Goal: Navigation & Orientation: Find specific page/section

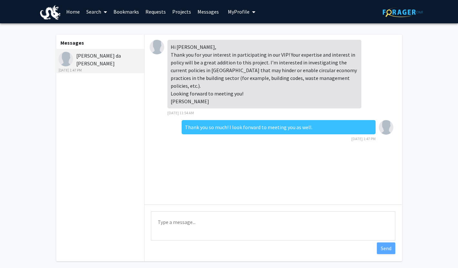
click at [71, 8] on link "Home" at bounding box center [73, 11] width 20 height 23
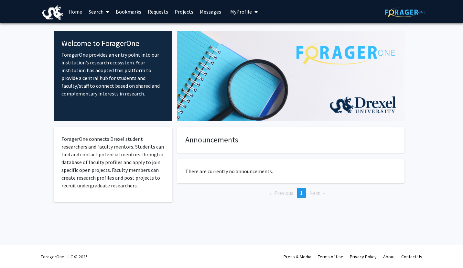
click at [124, 12] on link "Bookmarks" at bounding box center [129, 11] width 32 height 23
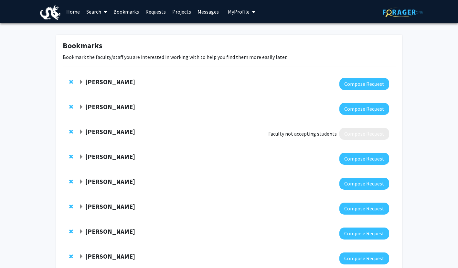
click at [172, 12] on link "Projects" at bounding box center [181, 11] width 25 height 23
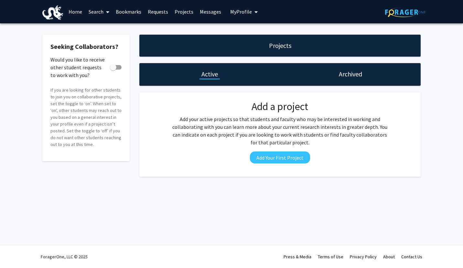
click at [199, 14] on link "Messages" at bounding box center [211, 11] width 28 height 23
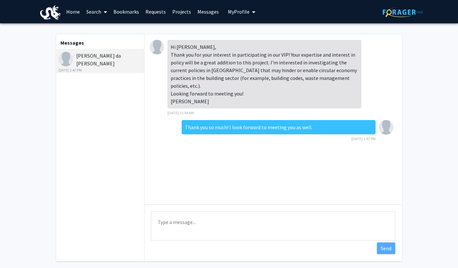
click at [231, 11] on span "My Profile" at bounding box center [239, 11] width 22 height 6
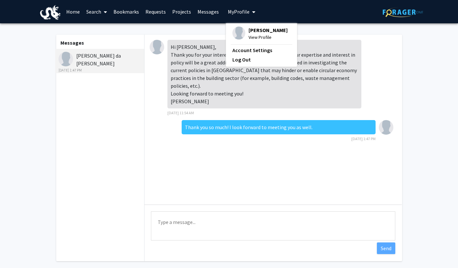
click at [245, 33] on div "[PERSON_NAME] View Profile" at bounding box center [260, 34] width 55 height 14
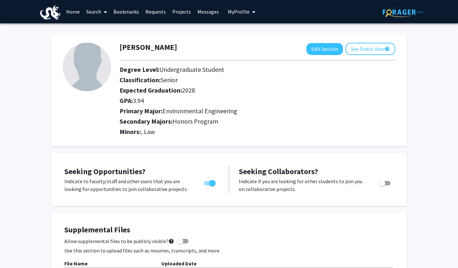
click at [75, 11] on link "Home" at bounding box center [73, 11] width 20 height 23
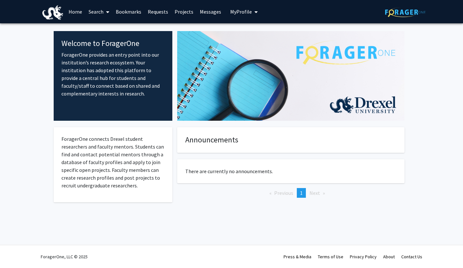
click at [210, 14] on link "Messages" at bounding box center [211, 11] width 28 height 23
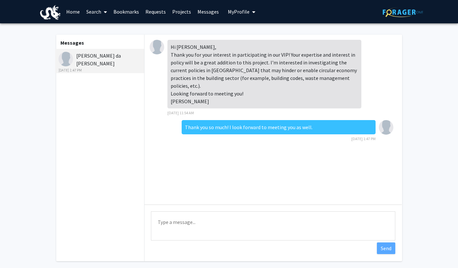
click at [184, 13] on link "Projects" at bounding box center [181, 11] width 25 height 23
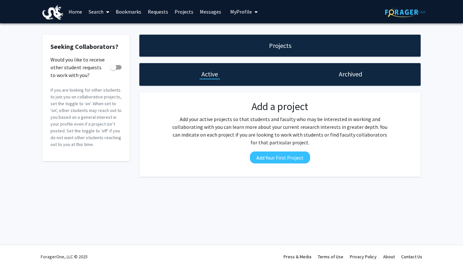
click at [157, 16] on link "Requests" at bounding box center [158, 11] width 27 height 23
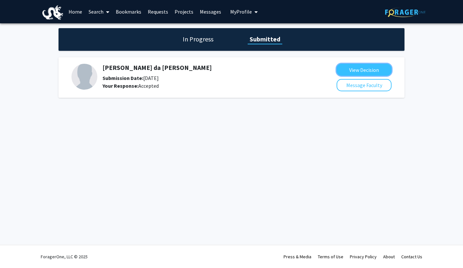
click at [358, 67] on button "View Decision" at bounding box center [364, 70] width 55 height 12
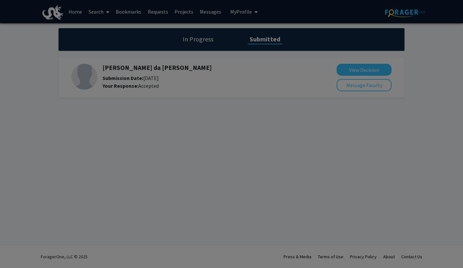
click at [358, 67] on modal-container "× [PERSON_NAME] da [PERSON_NAME] Decision: Accepted Message: Hi [PERSON_NAME], …" at bounding box center [231, 134] width 463 height 268
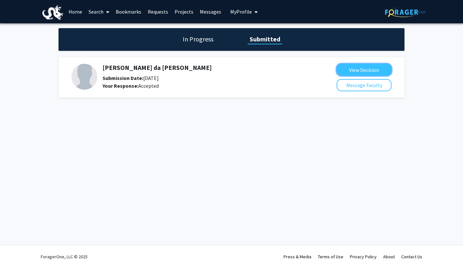
click at [358, 67] on button "View Decision" at bounding box center [364, 70] width 55 height 12
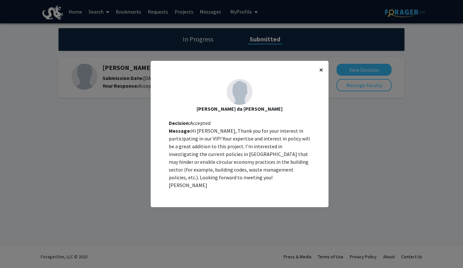
click at [322, 72] on button "×" at bounding box center [321, 70] width 15 height 18
